Goal: Navigation & Orientation: Find specific page/section

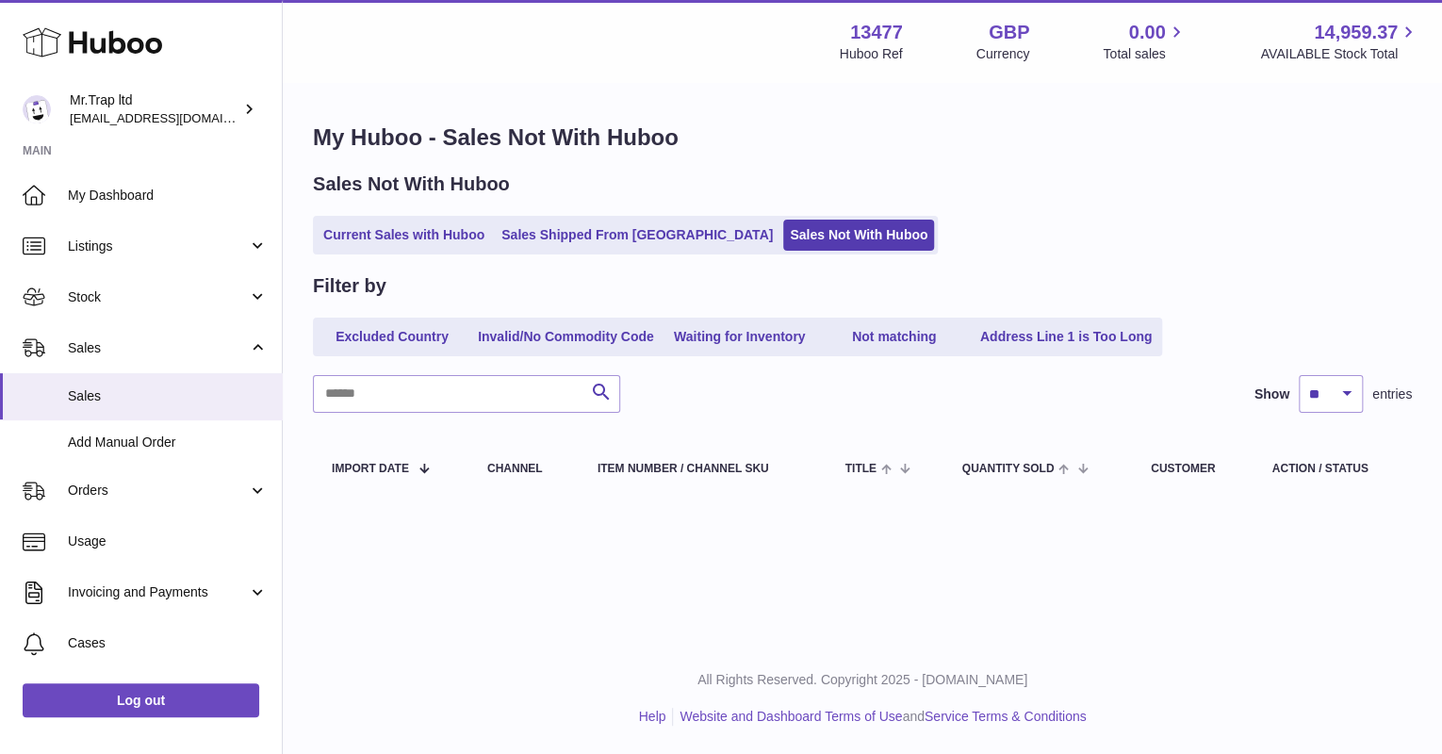
click at [120, 40] on use at bounding box center [93, 42] width 140 height 29
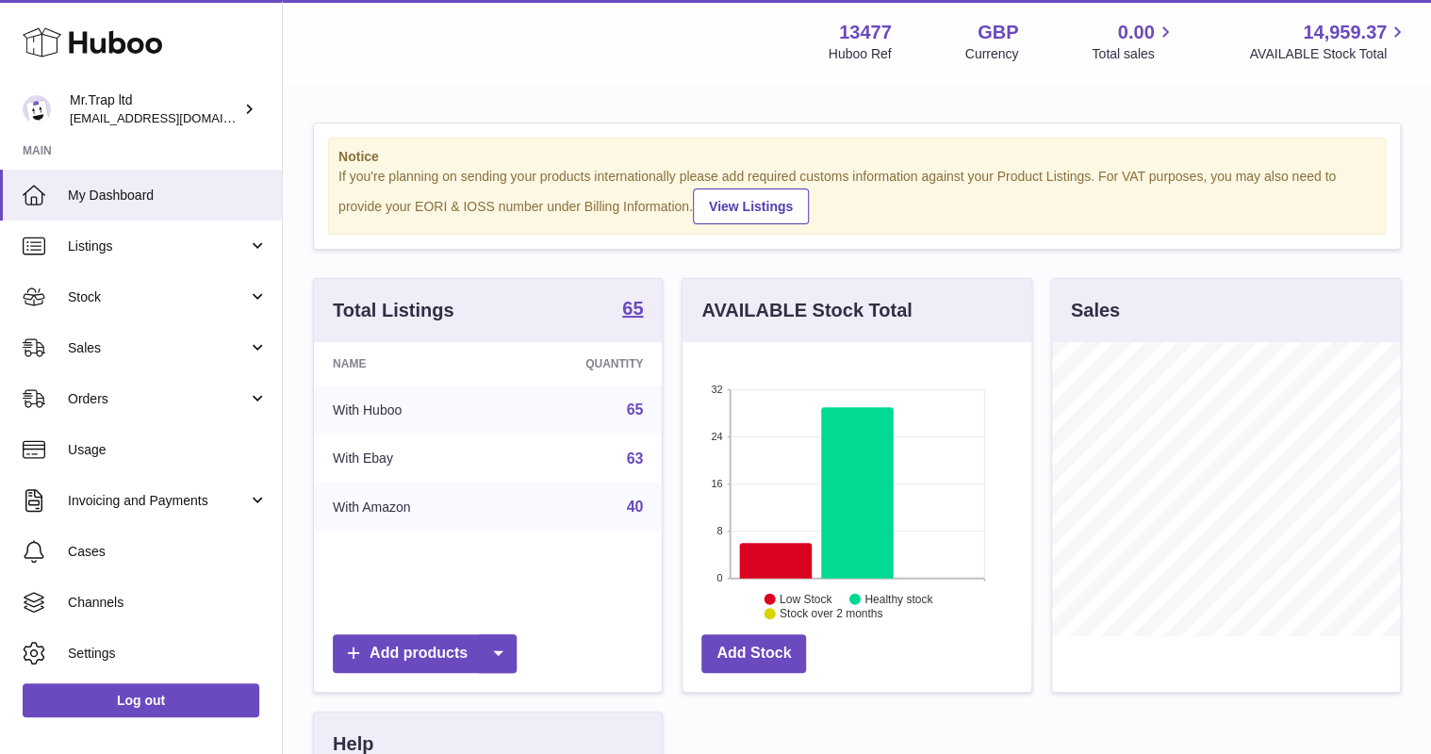
scroll to position [294, 348]
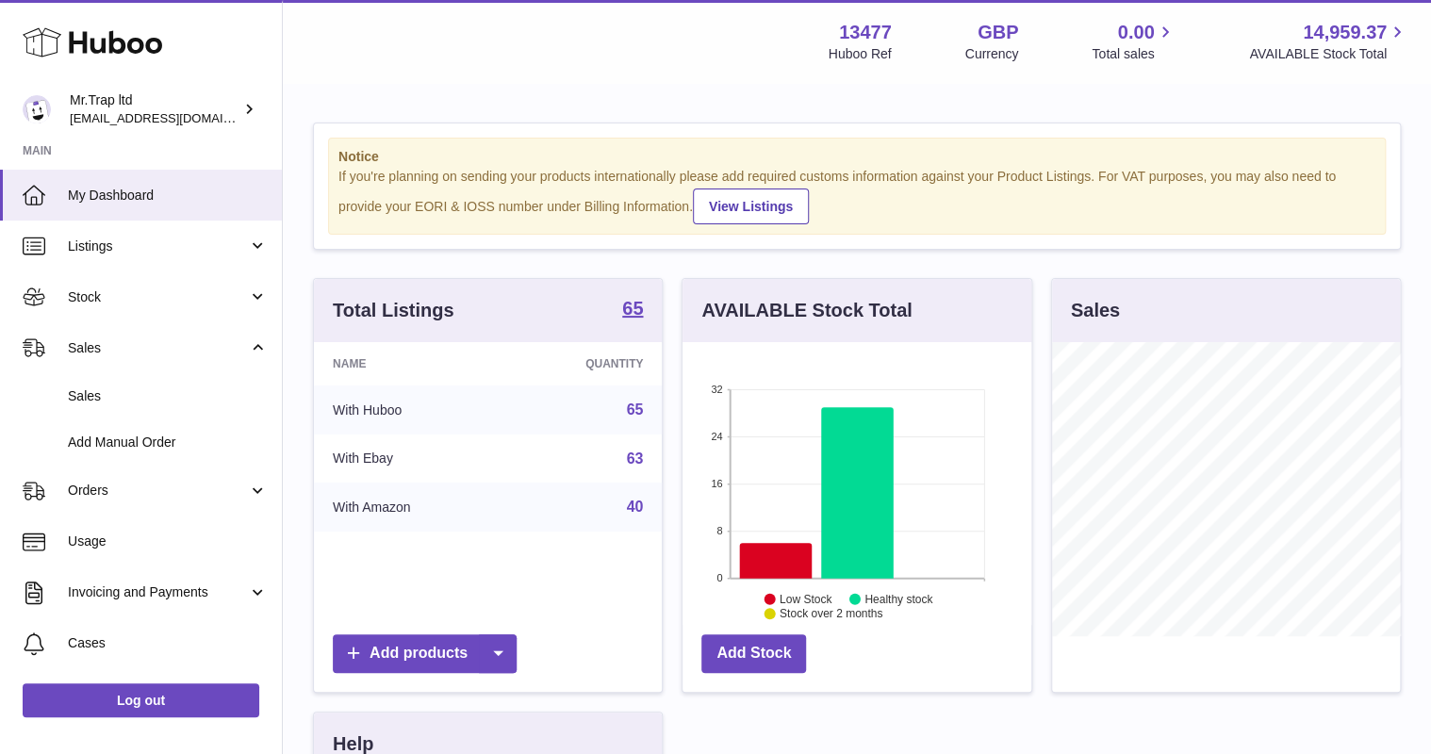
scroll to position [294, 348]
click at [1331, 45] on span "AVAILABLE Stock Total" at bounding box center [1328, 54] width 159 height 18
